Goal: Task Accomplishment & Management: Manage account settings

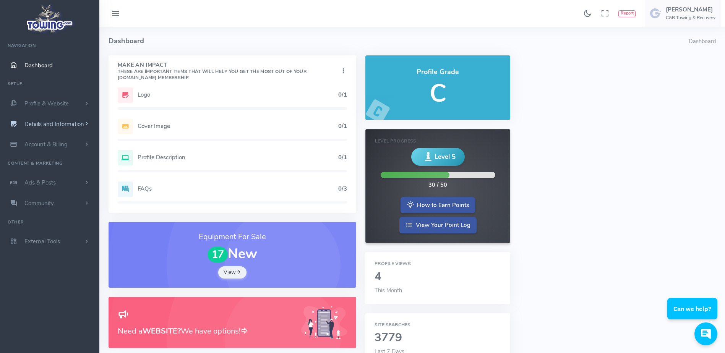
click at [77, 132] on link "Details and Information" at bounding box center [49, 124] width 99 height 21
click at [66, 213] on link "Hours of Operation" at bounding box center [59, 215] width 80 height 15
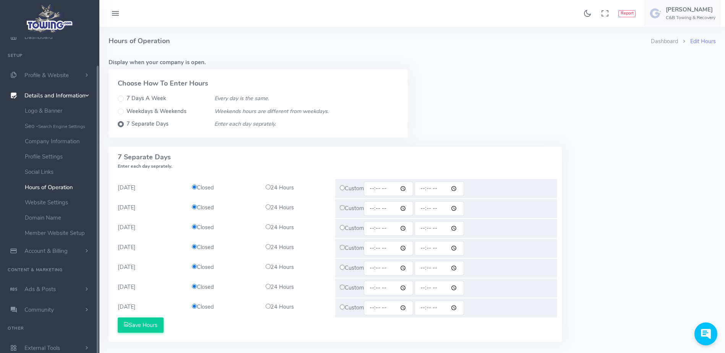
scroll to position [30, 0]
click at [119, 99] on input "7 Days A Week" at bounding box center [121, 99] width 6 height 6
radio input "true"
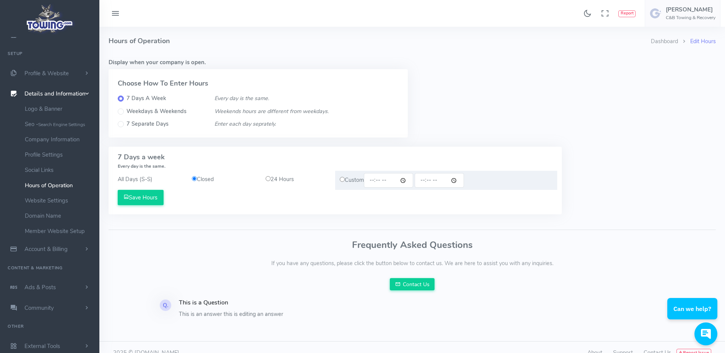
click at [268, 177] on input "radio" at bounding box center [268, 178] width 5 height 5
radio input "true"
click at [157, 201] on button "Save Hours" at bounding box center [141, 197] width 46 height 15
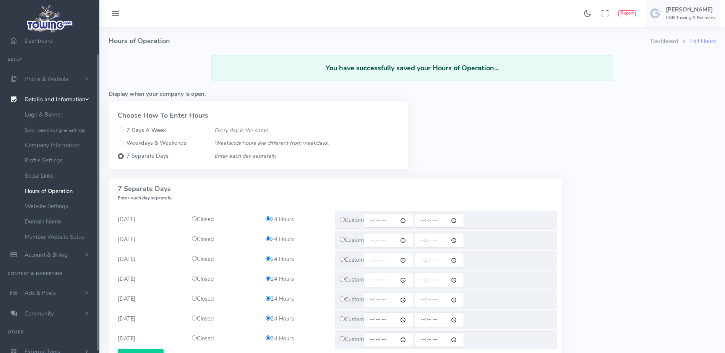
scroll to position [30, 0]
